Goal: Task Accomplishment & Management: Manage account settings

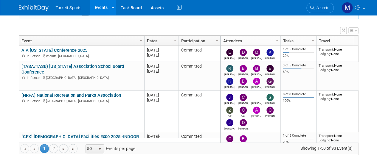
scroll to position [73, 0]
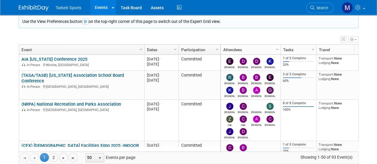
drag, startPoint x: 0, startPoint y: 0, endPoint x: 131, endPoint y: 35, distance: 135.5
click at [131, 35] on div "View Grid Tips & Tricks Advanced Options Reset Grid Layout (back to default)" at bounding box center [189, 38] width 340 height 8
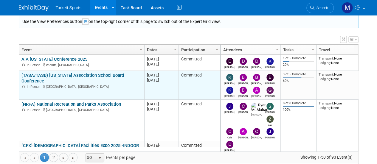
click at [105, 71] on td "(TASA/TASB) [US_STATE] Association School Board Conference (TASA/TASB) [US_STAT…" at bounding box center [81, 85] width 125 height 29
click at [101, 73] on link "(TASA/TASB) [US_STATE] Association School Board Conference" at bounding box center [72, 78] width 103 height 11
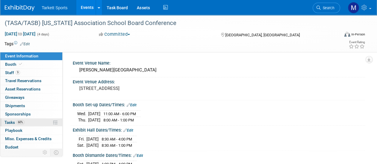
click at [22, 122] on span "60%" at bounding box center [20, 122] width 8 height 4
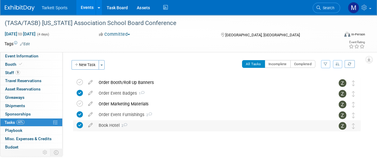
click at [113, 124] on div "Book Hotel 2" at bounding box center [211, 126] width 231 height 10
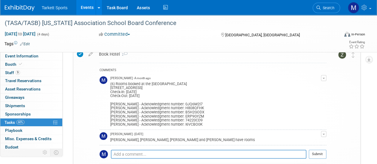
scroll to position [71, 0]
click at [21, 73] on link "9 Staff 9" at bounding box center [31, 73] width 62 height 8
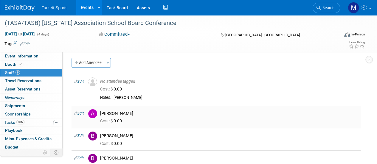
scroll to position [0, 0]
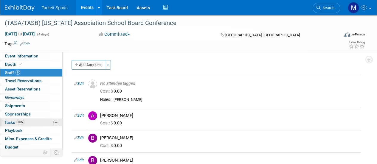
click at [31, 120] on link "60% Tasks 60%" at bounding box center [31, 123] width 62 height 8
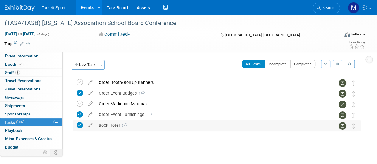
click at [125, 129] on div "Book Hotel 2" at bounding box center [211, 126] width 231 height 10
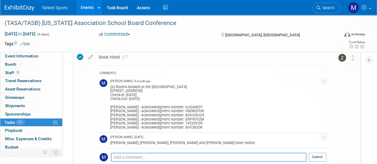
scroll to position [81, 0]
